Goal: Information Seeking & Learning: Learn about a topic

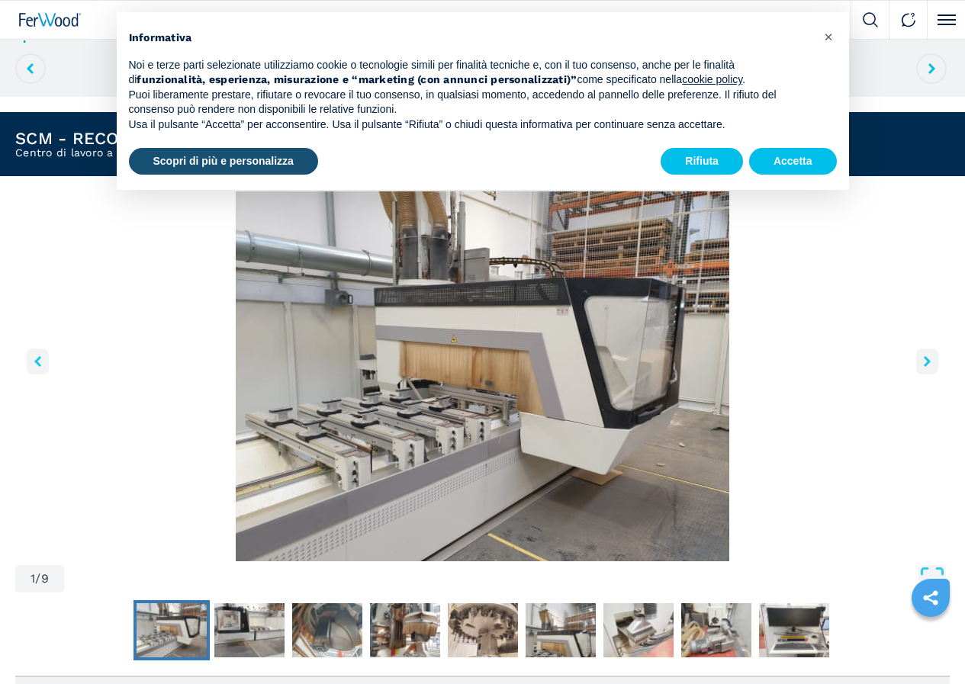
click at [924, 367] on icon "right-button" at bounding box center [927, 361] width 7 height 11
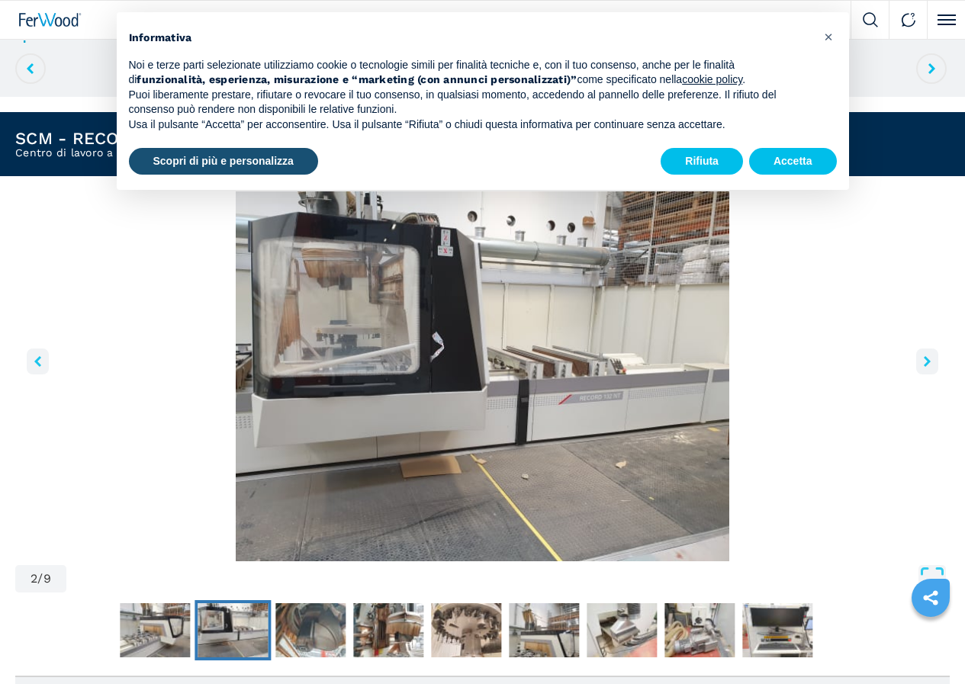
click at [924, 367] on icon "right-button" at bounding box center [927, 361] width 7 height 11
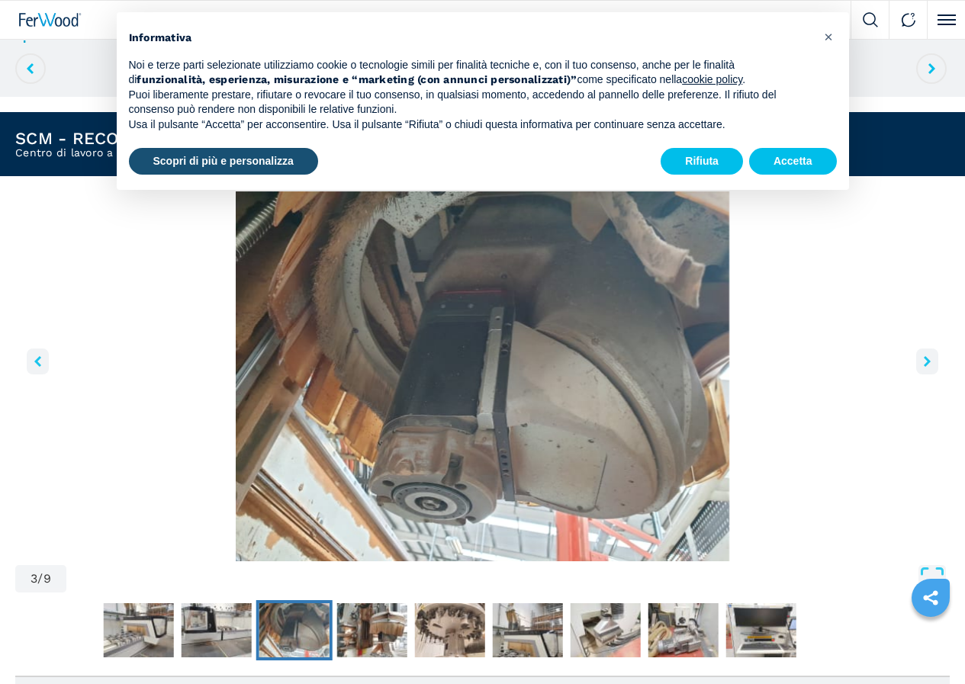
click at [924, 367] on icon "right-button" at bounding box center [927, 361] width 7 height 11
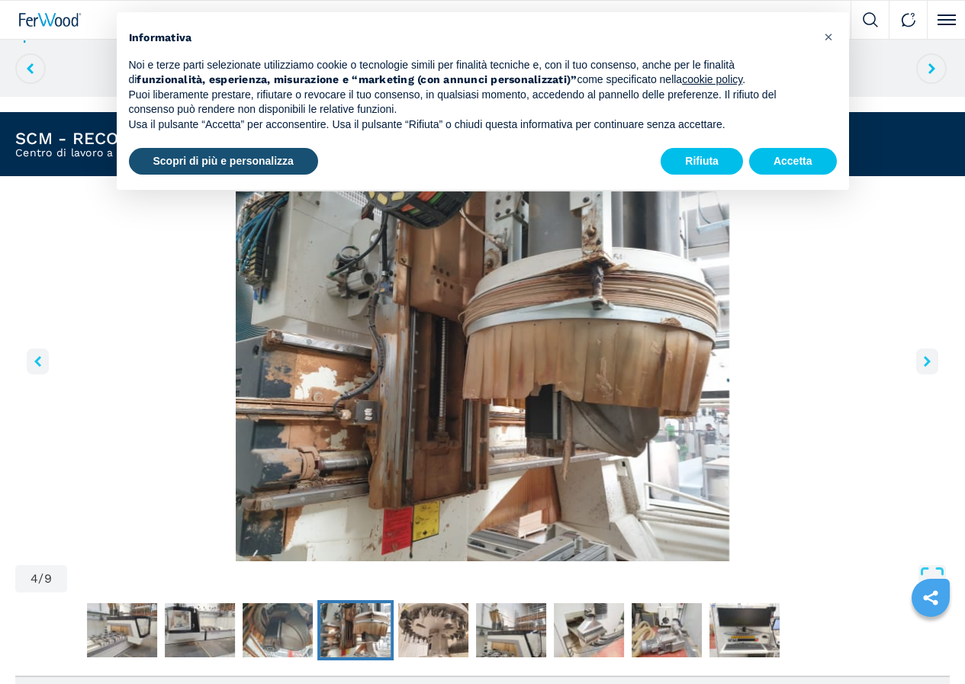
click at [924, 367] on icon "right-button" at bounding box center [927, 361] width 7 height 11
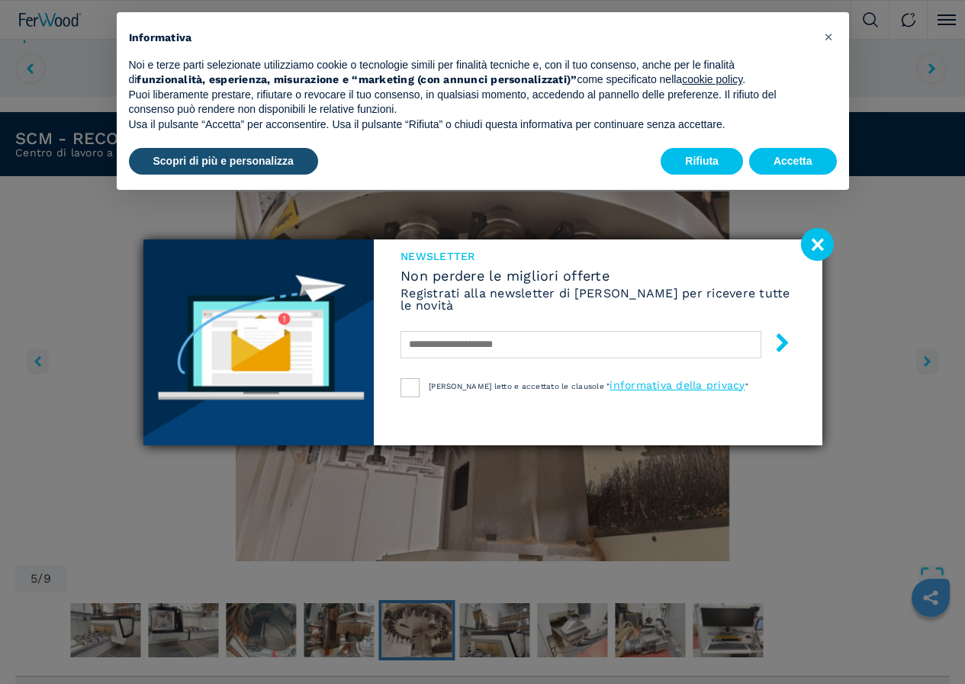
click at [817, 246] on image at bounding box center [817, 244] width 33 height 33
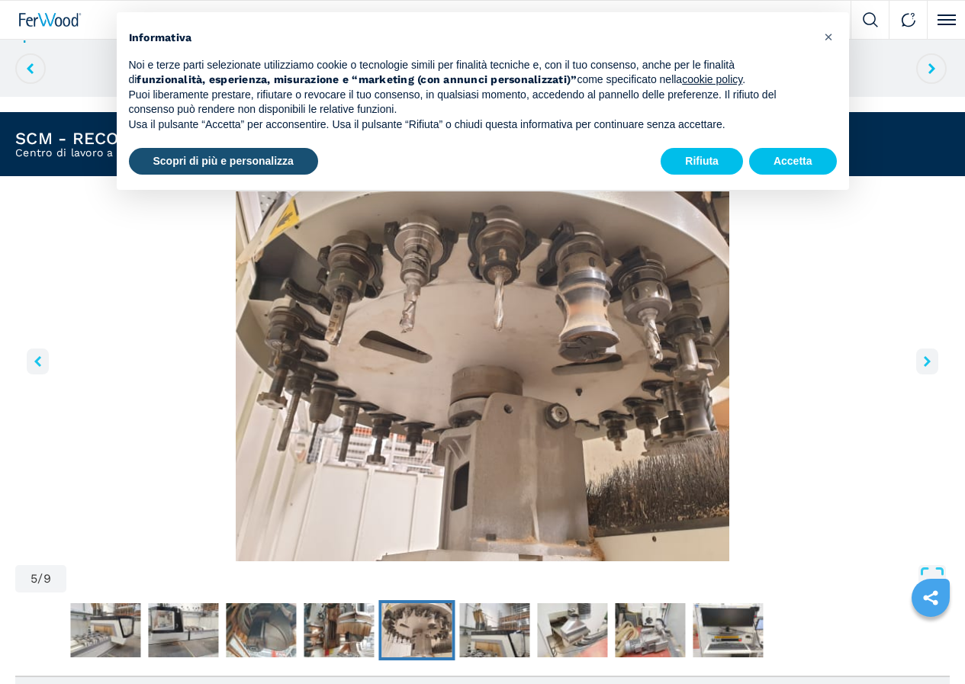
click at [924, 366] on icon "right-button" at bounding box center [927, 361] width 7 height 11
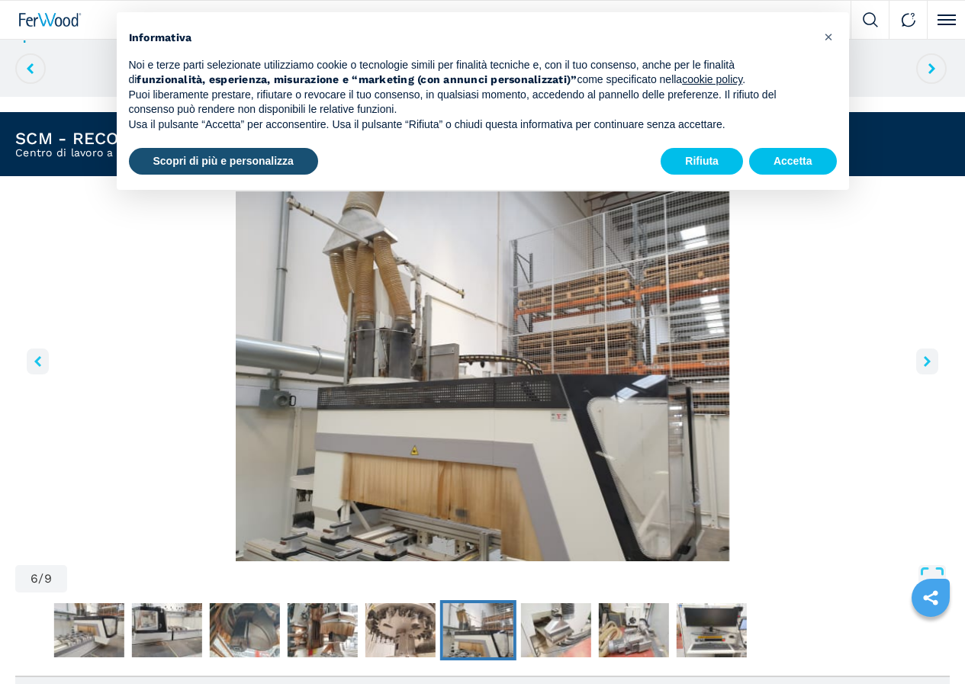
click at [924, 366] on icon "right-button" at bounding box center [927, 361] width 7 height 11
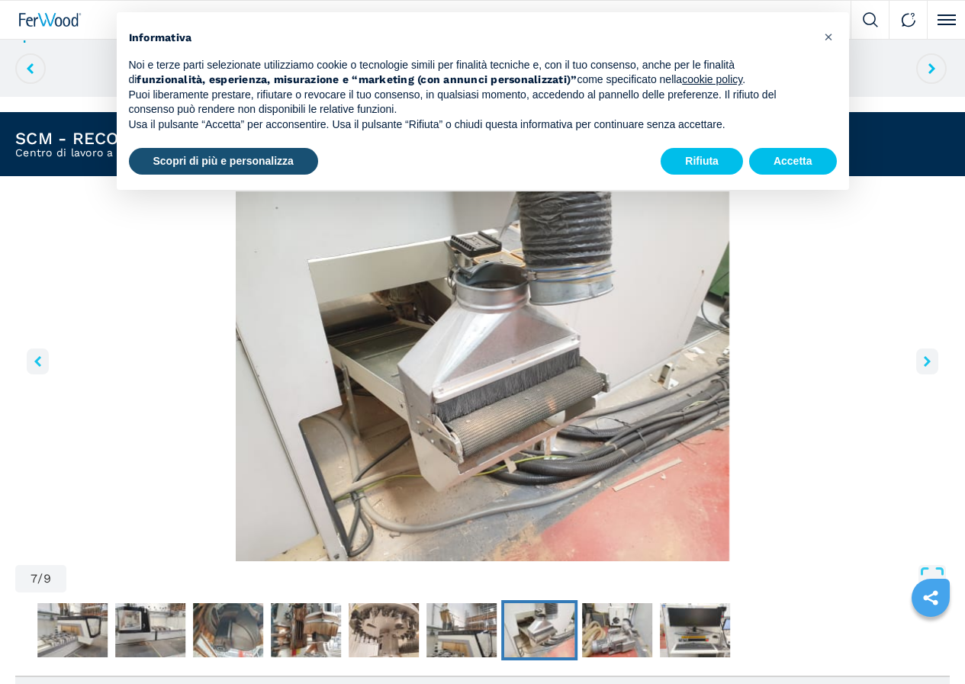
click at [924, 366] on icon "right-button" at bounding box center [927, 361] width 7 height 11
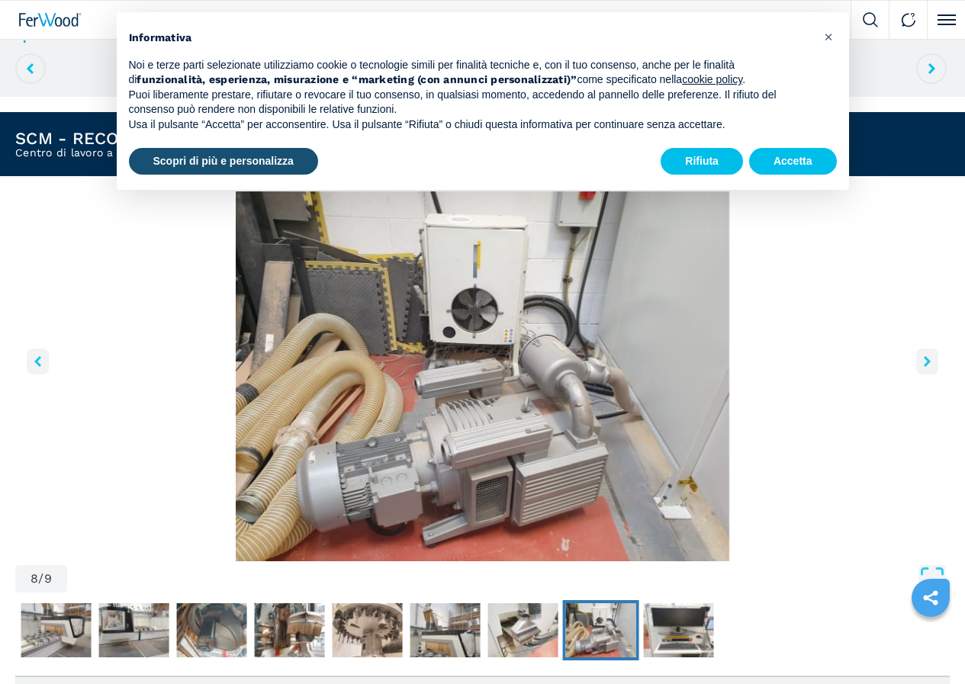
click at [924, 366] on icon "right-button" at bounding box center [927, 361] width 7 height 11
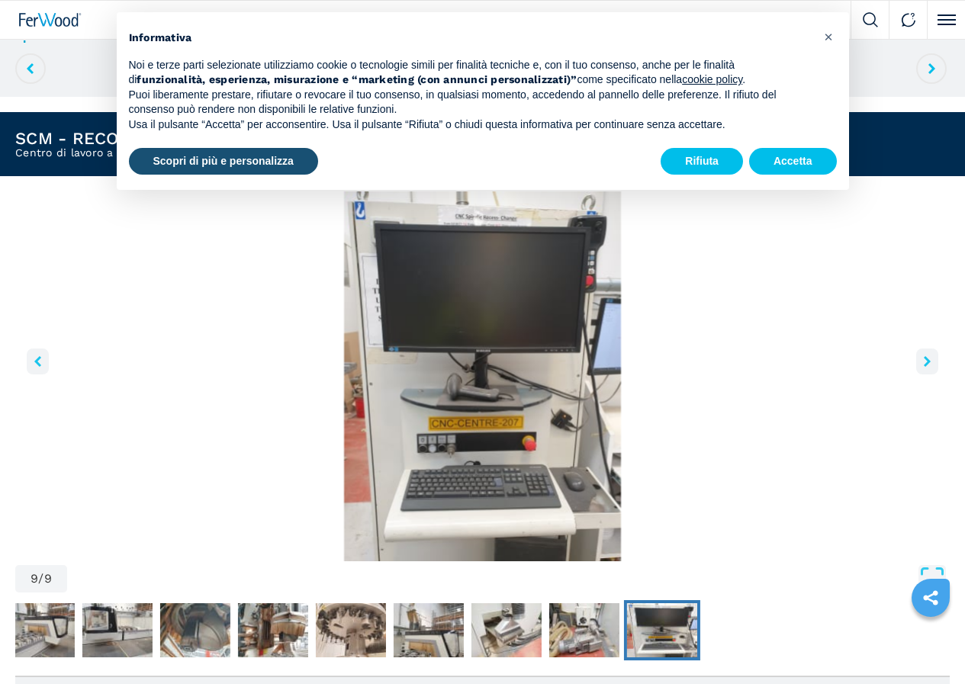
click at [924, 366] on icon "right-button" at bounding box center [927, 361] width 7 height 11
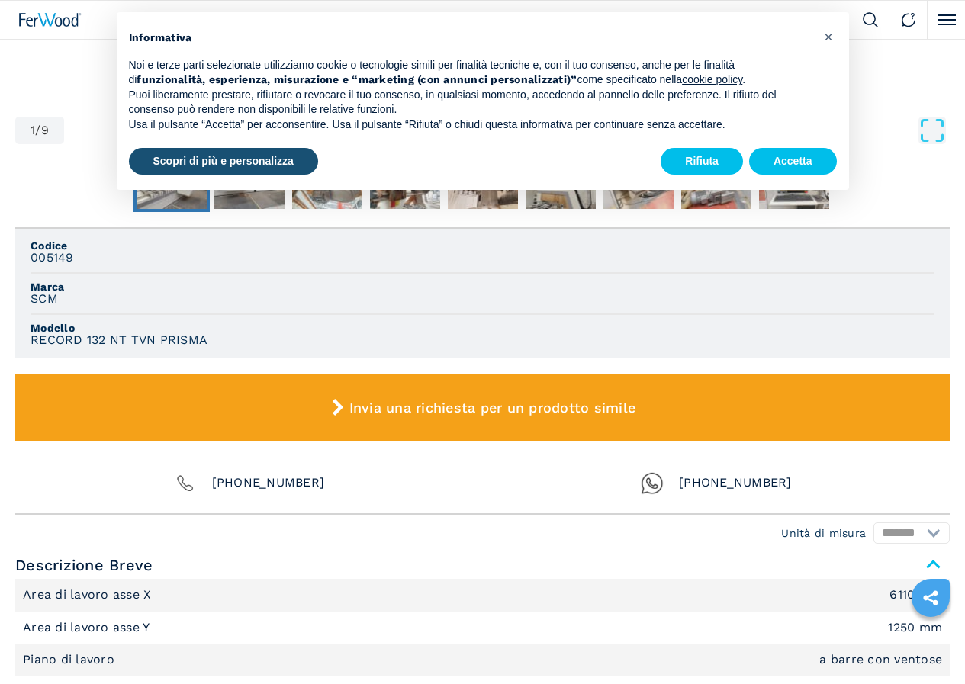
scroll to position [381, 0]
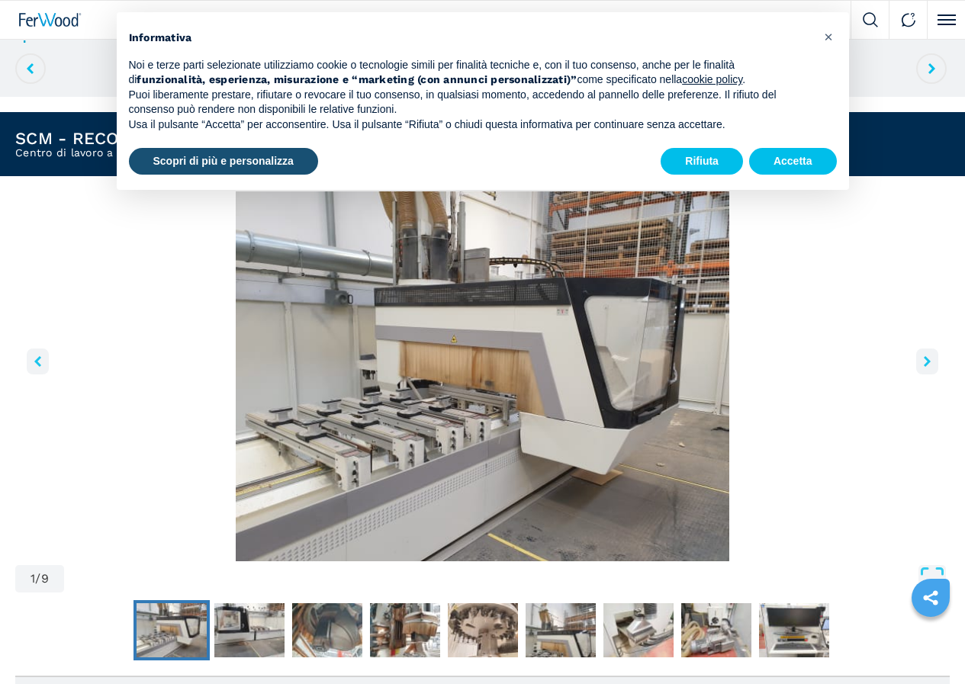
click at [49, 375] on button "left-button" at bounding box center [38, 362] width 22 height 26
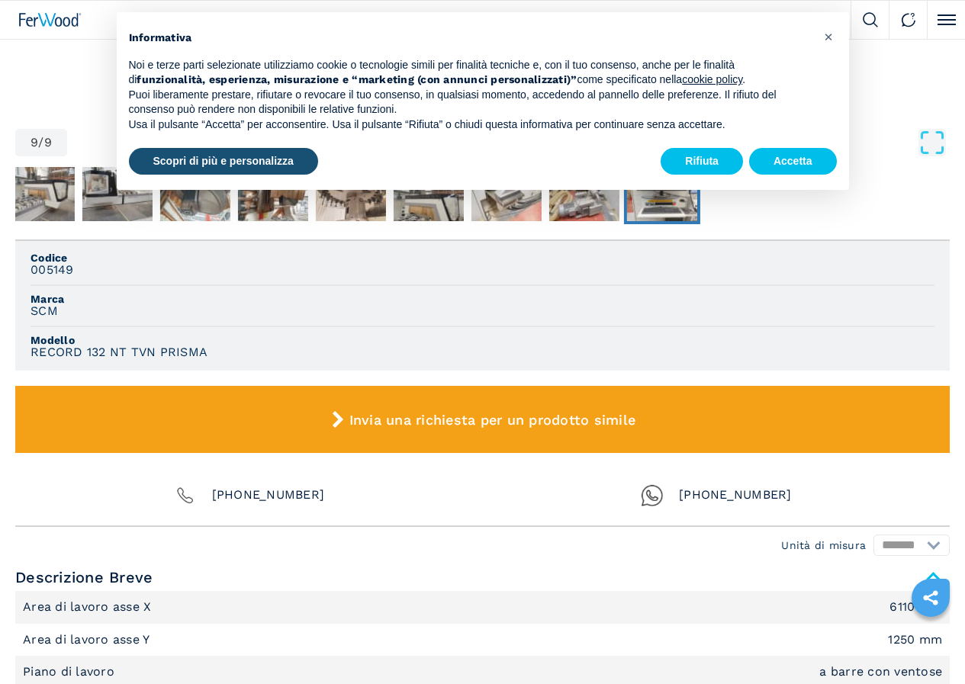
scroll to position [915, 0]
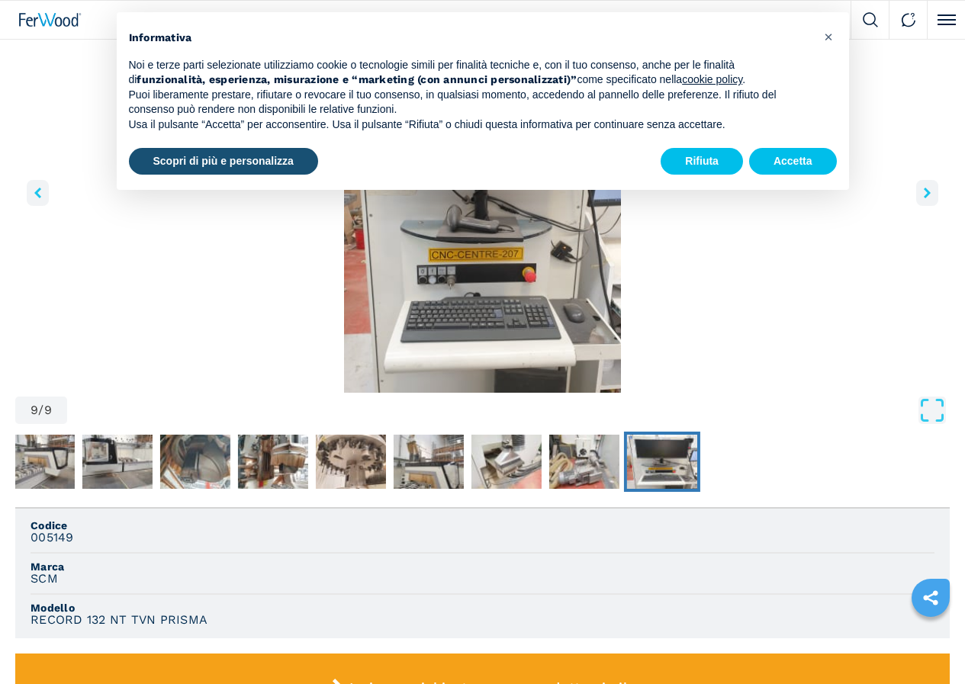
scroll to position [381, 0]
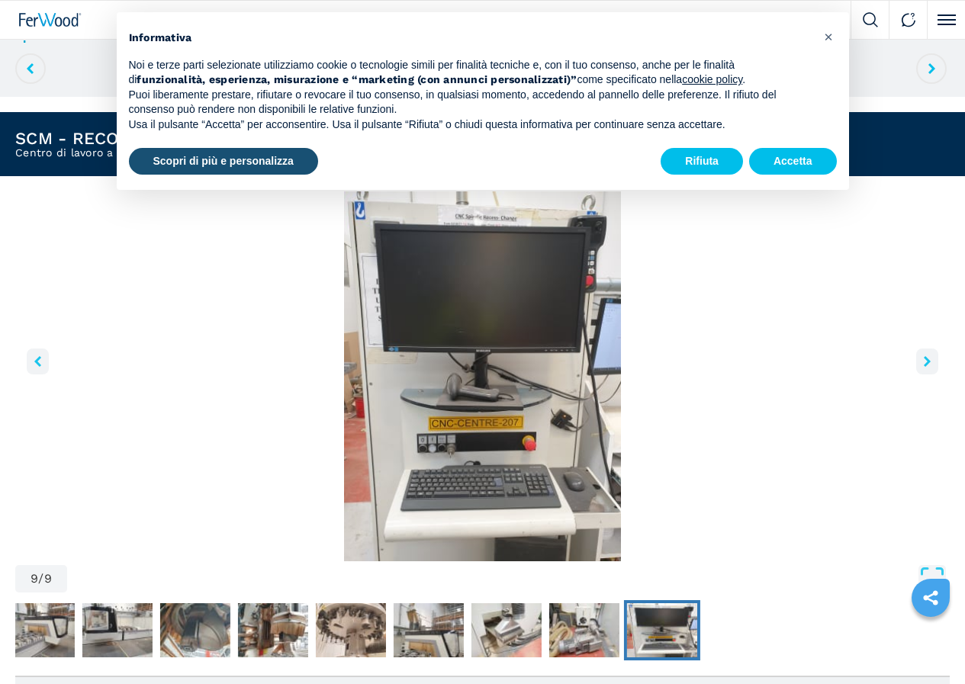
click at [41, 367] on icon "left-button" at bounding box center [37, 361] width 7 height 11
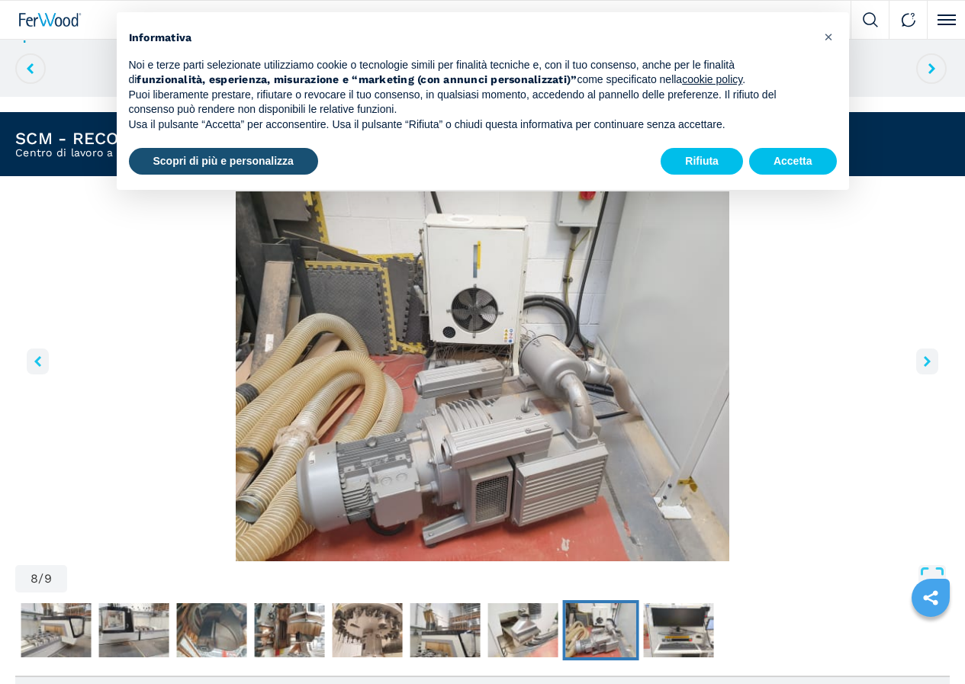
click at [41, 367] on icon "left-button" at bounding box center [37, 361] width 7 height 11
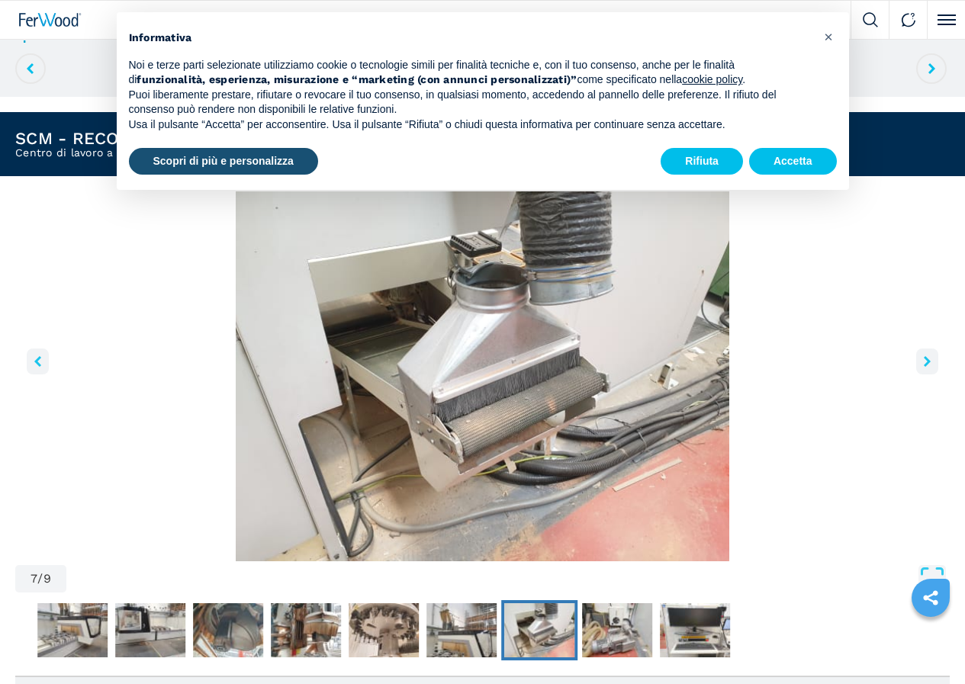
click at [41, 367] on icon "left-button" at bounding box center [37, 361] width 7 height 11
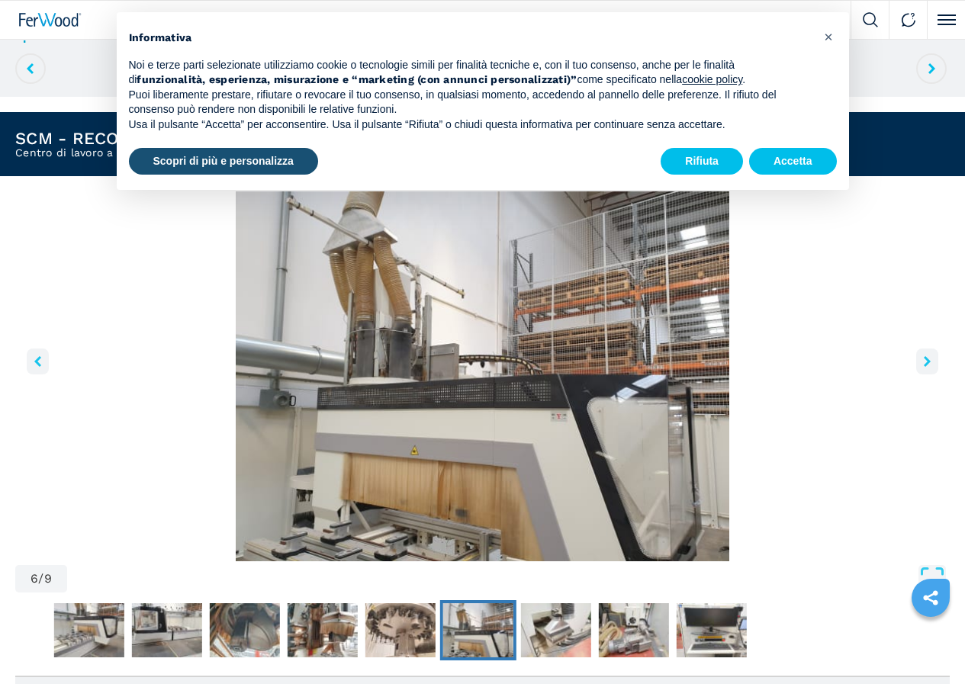
click at [41, 367] on icon "left-button" at bounding box center [37, 361] width 7 height 11
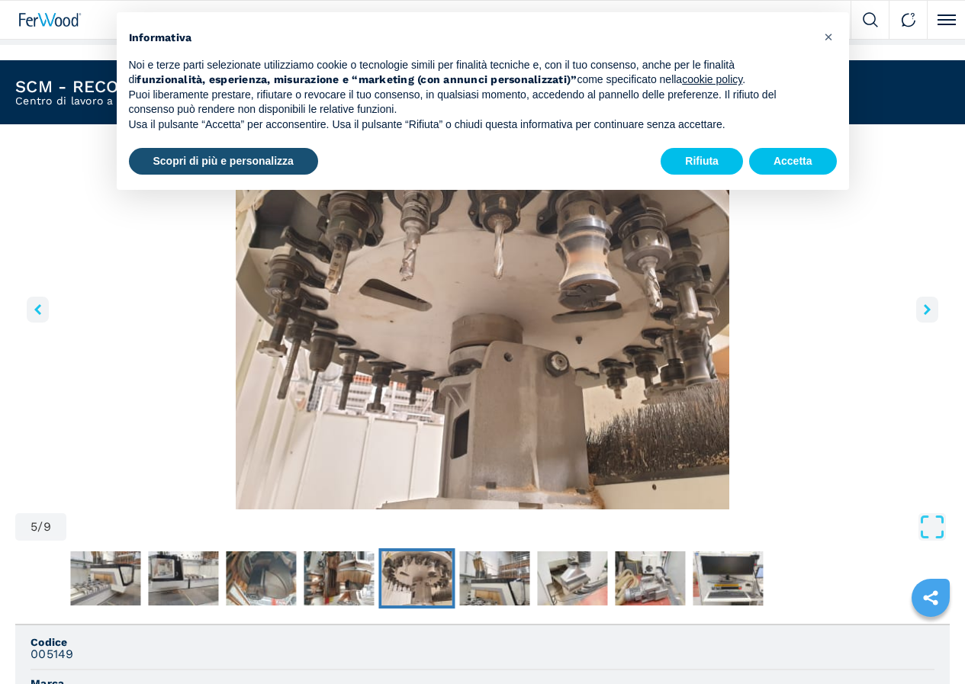
scroll to position [534, 0]
